Goal: Navigation & Orientation: Find specific page/section

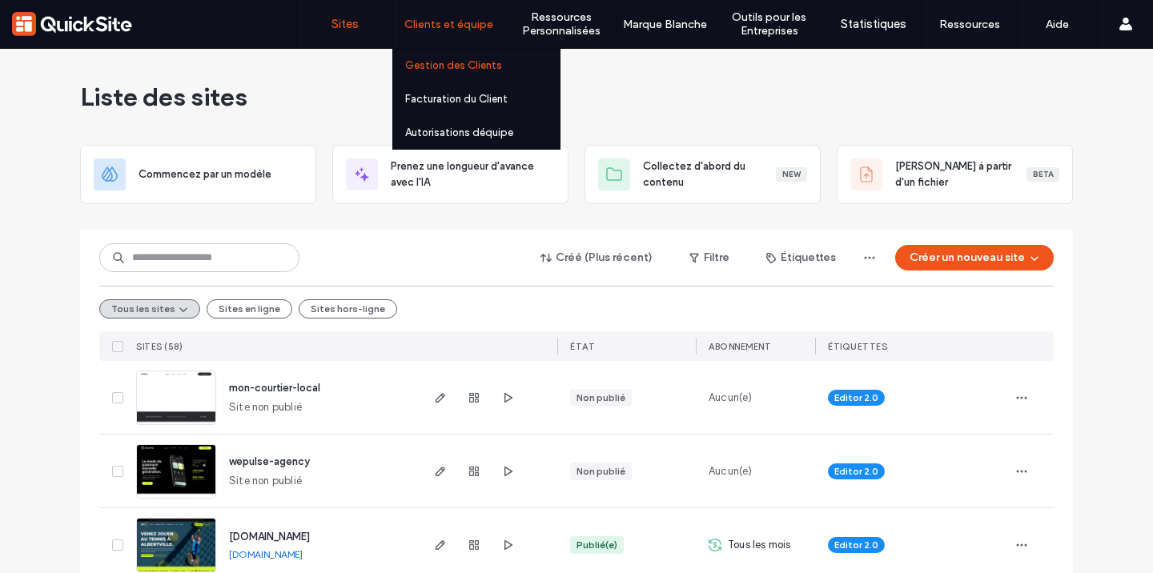
click at [483, 71] on link "Gestion des Clients" at bounding box center [482, 65] width 155 height 33
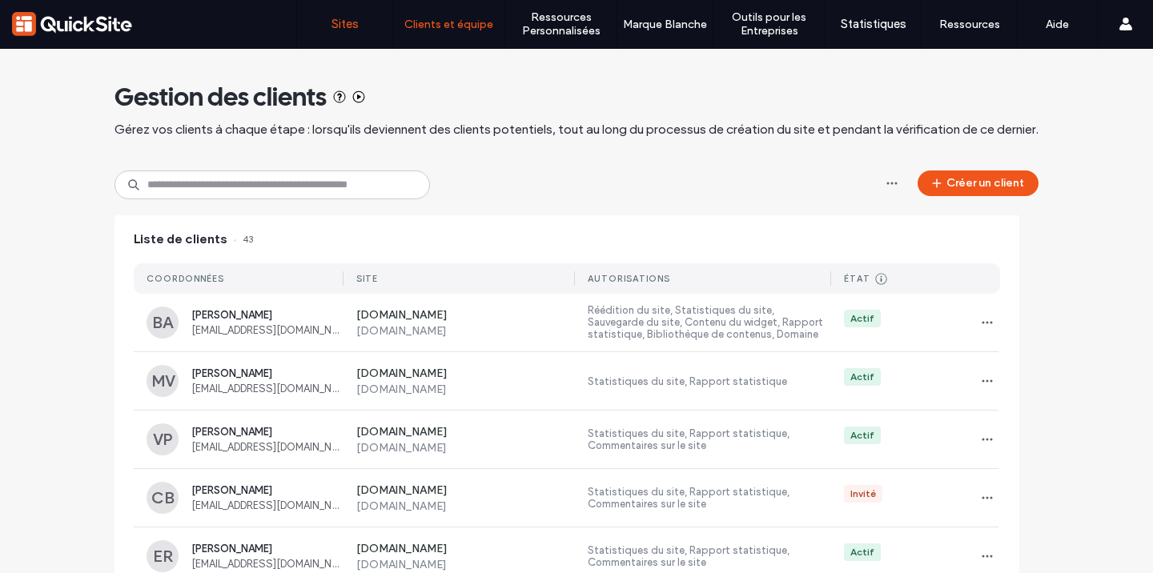
click at [344, 22] on label "Sites" at bounding box center [344, 24] width 27 height 14
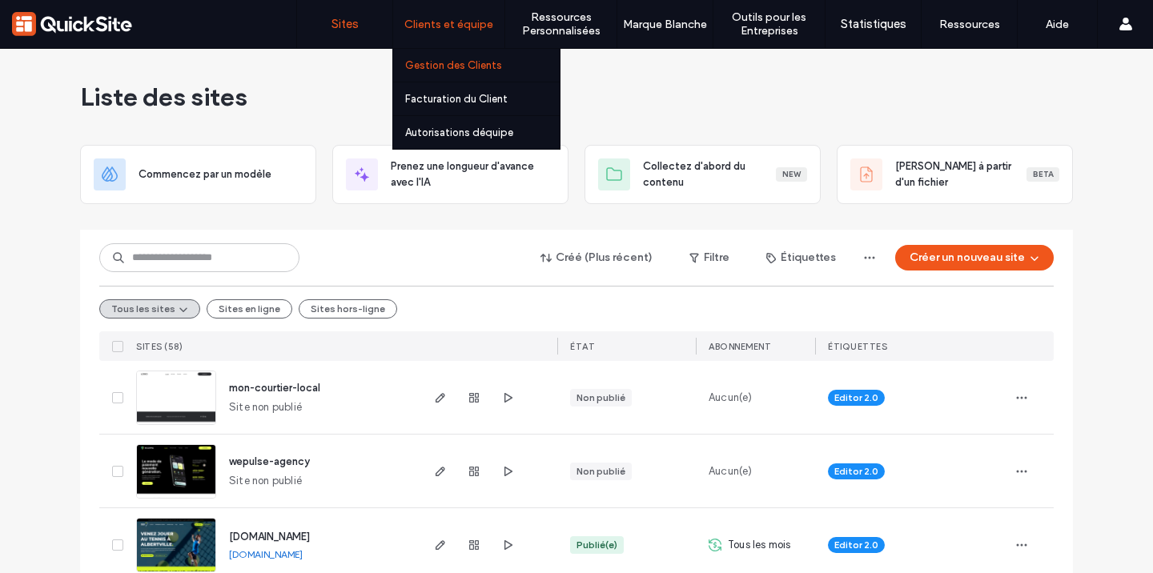
click at [446, 65] on label "Gestion des Clients" at bounding box center [453, 65] width 97 height 12
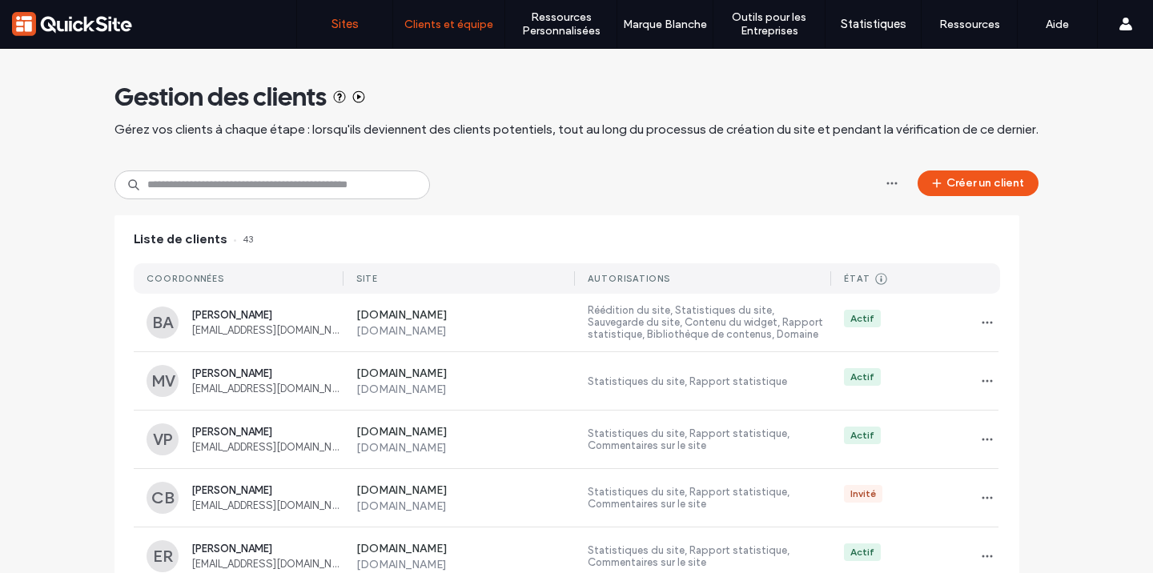
click at [352, 35] on link "Sites" at bounding box center [344, 24] width 95 height 48
